Goal: Transaction & Acquisition: Purchase product/service

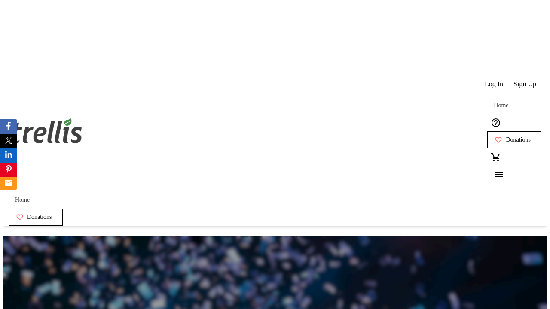
click at [526, 80] on span "Sign Up" at bounding box center [524, 84] width 23 height 8
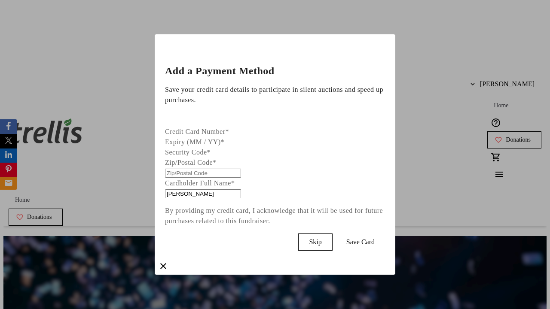
click at [321, 240] on span "Skip" at bounding box center [315, 242] width 12 height 8
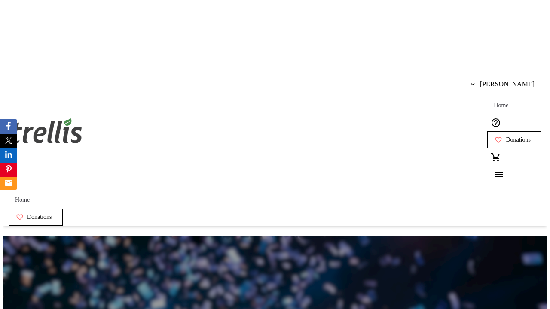
click at [506, 137] on span "Donations" at bounding box center [518, 140] width 25 height 7
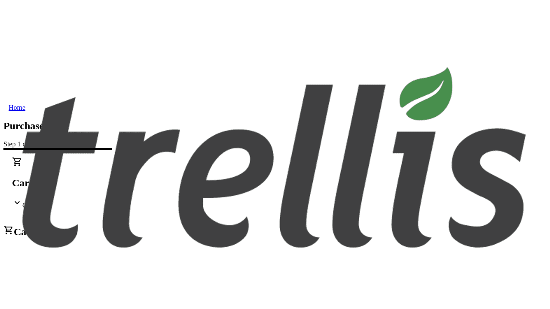
select select "CA"
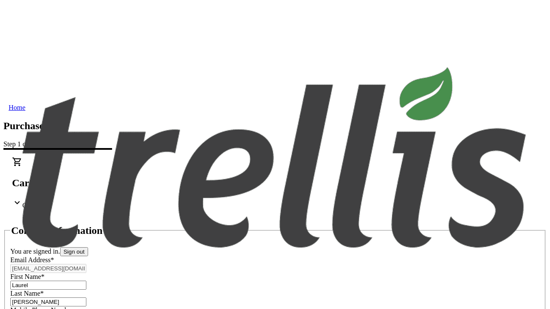
type input "[STREET_ADDRESS][PERSON_NAME]"
type input "Kelowna"
select select "BC"
type input "Kelowna"
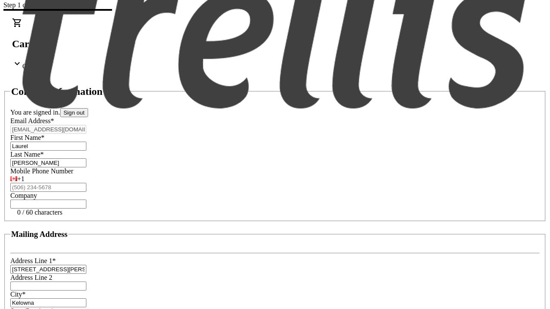
type input "V1Y 0C2"
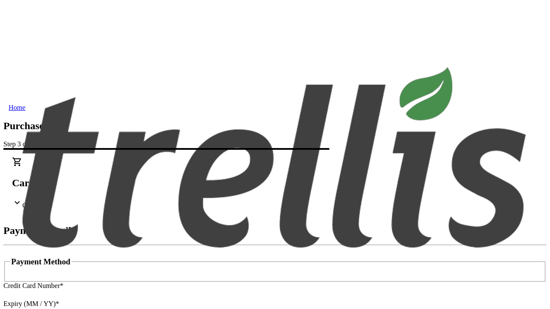
type input "V1Y 0C2"
